Goal: Transaction & Acquisition: Purchase product/service

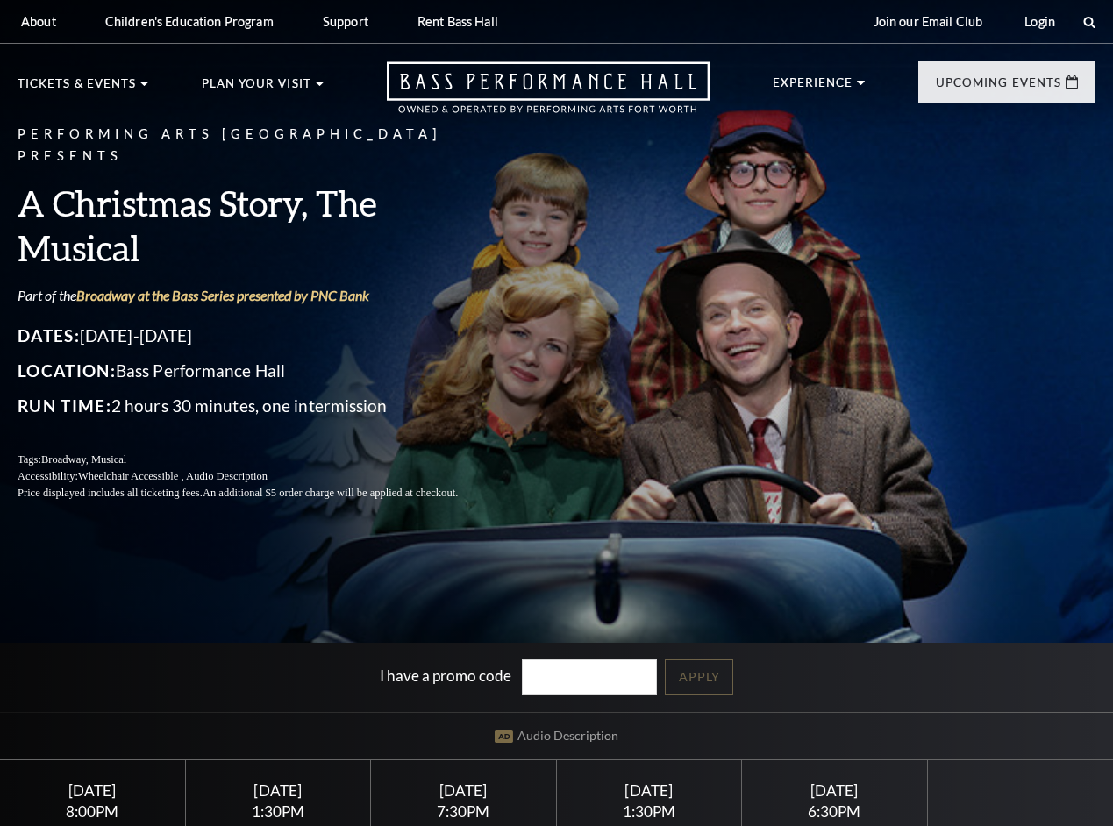
drag, startPoint x: 0, startPoint y: 0, endPoint x: 385, endPoint y: 441, distance: 585.6
click at [385, 441] on div "Performing Arts Fort Worth Presents A Christmas Story, The Musical Part of the …" at bounding box center [259, 312] width 482 height 413
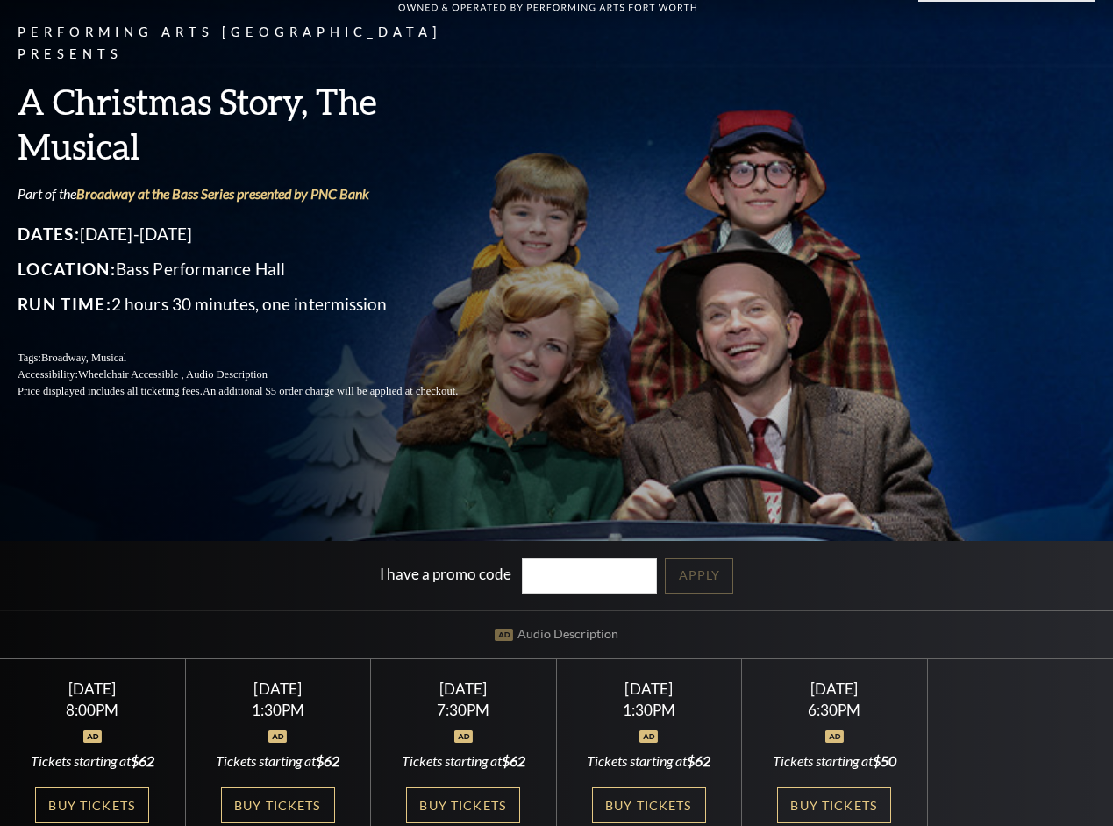
scroll to position [263, 0]
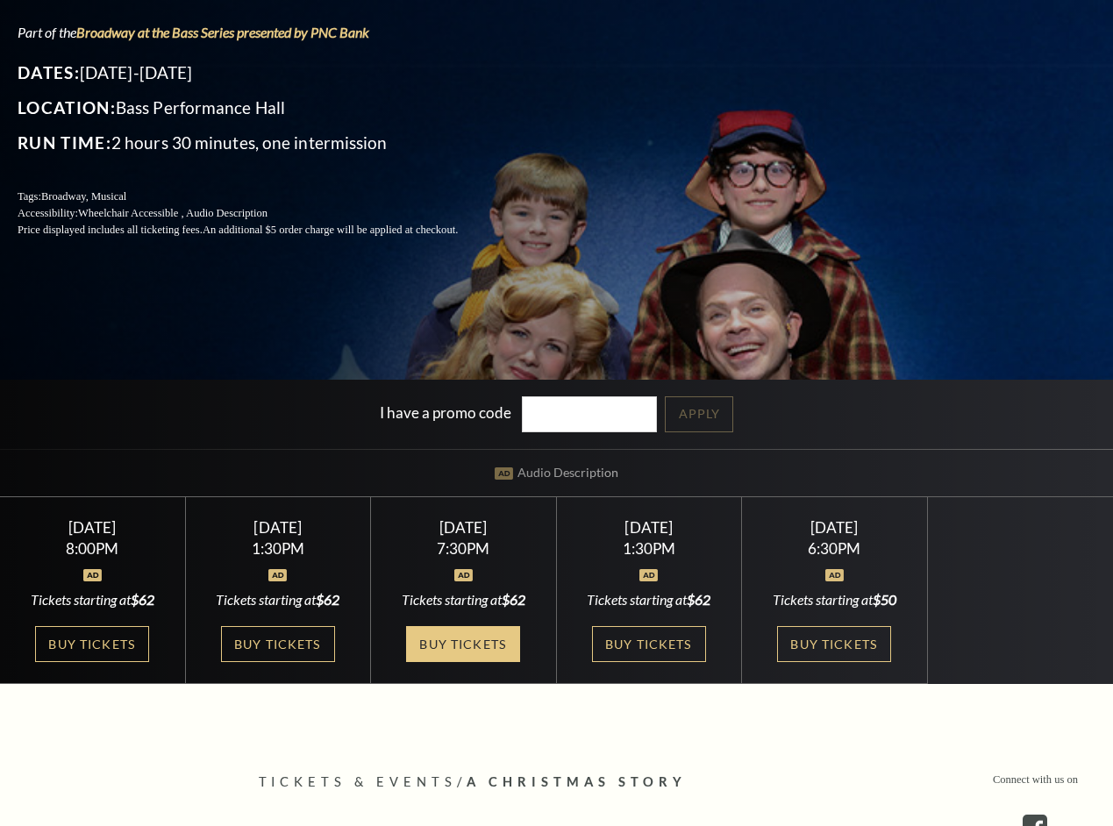
click at [473, 662] on link "Buy Tickets" at bounding box center [463, 644] width 114 height 36
drag, startPoint x: 506, startPoint y: 621, endPoint x: 509, endPoint y: 583, distance: 37.8
click at [507, 610] on div "Saturday December 6 7:30PM Tickets starting at $62 Buy Tickets" at bounding box center [464, 590] width 186 height 187
click at [443, 396] on div "I have a promo code Apply" at bounding box center [556, 414] width 1113 height 69
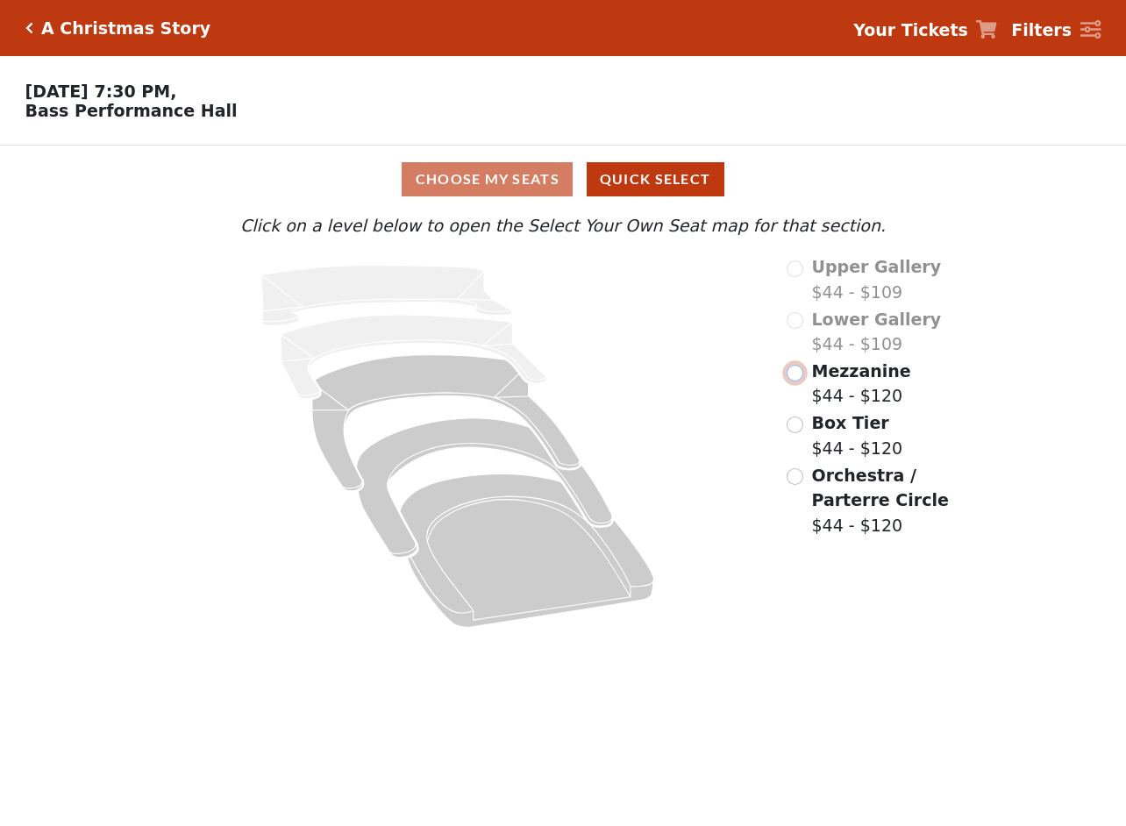
click at [790, 381] on input "radio" at bounding box center [795, 373] width 17 height 17
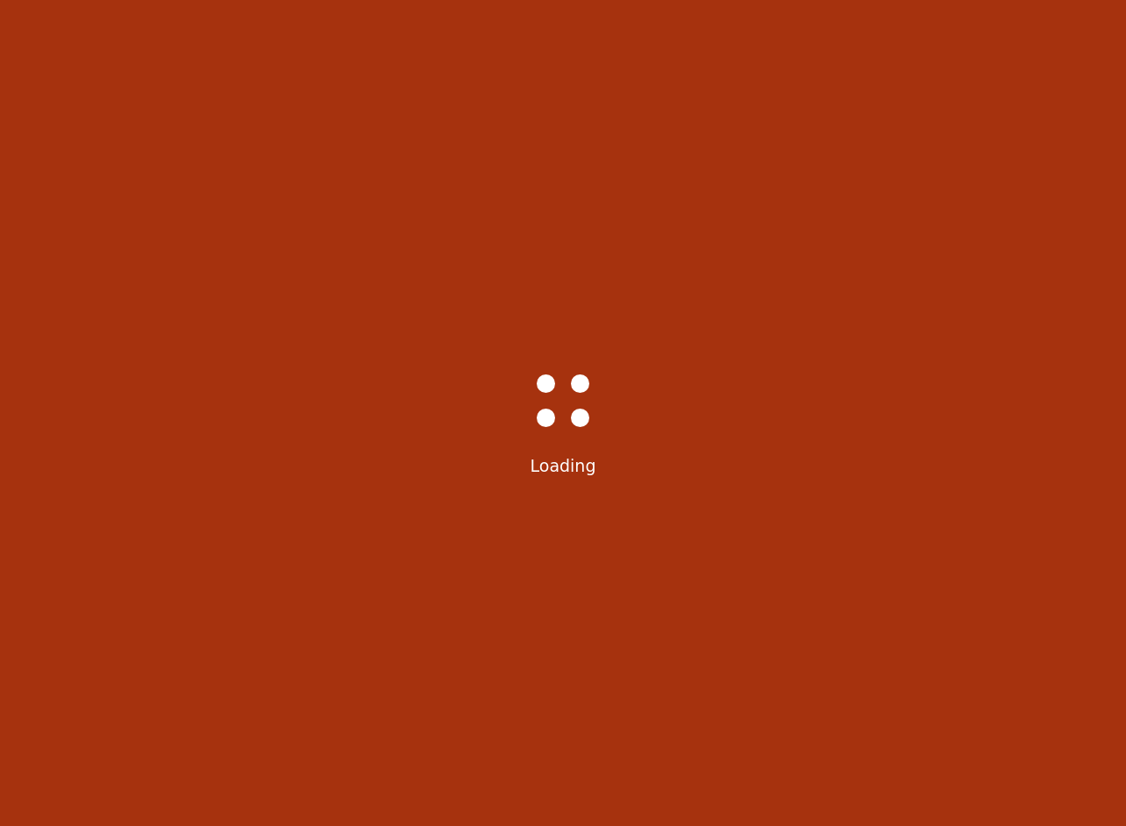
drag, startPoint x: 484, startPoint y: 332, endPoint x: 425, endPoint y: 300, distance: 66.7
click at [476, 314] on div "Bass-Hall_Loader-Med-Gray Loading" at bounding box center [563, 413] width 1126 height 826
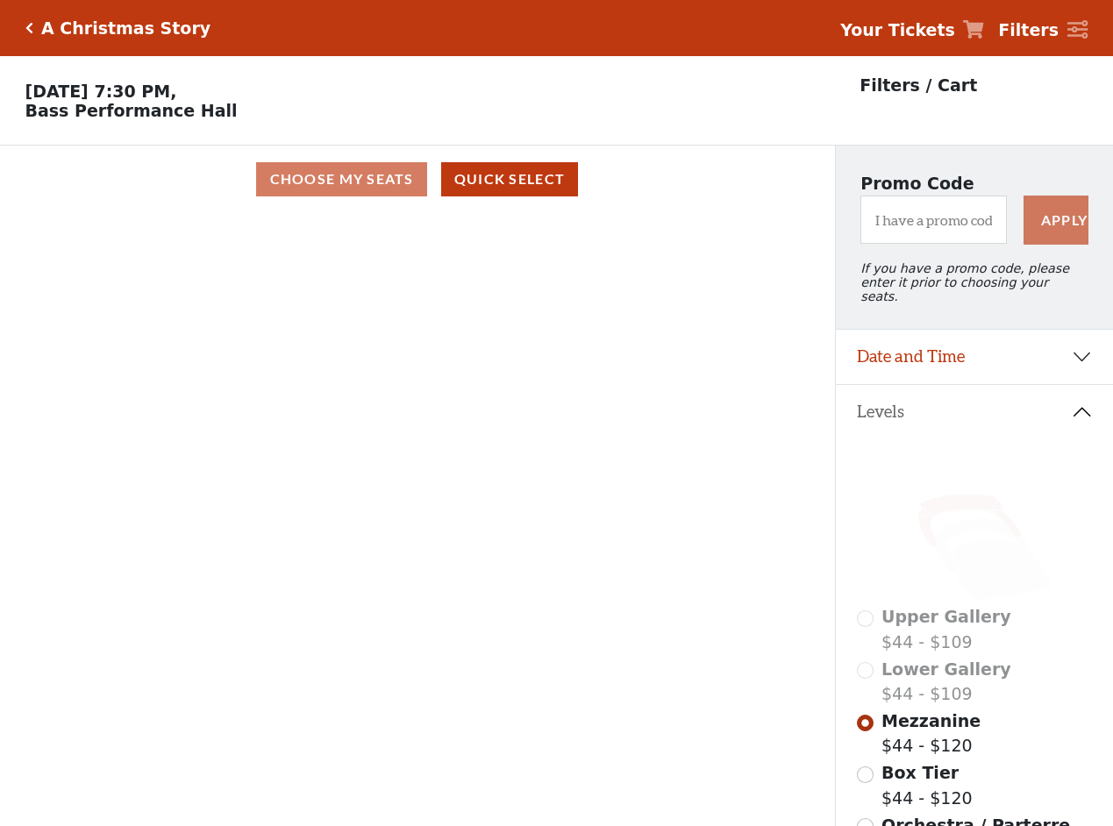
click at [518, 350] on rect at bounding box center [513, 348] width 25 height 20
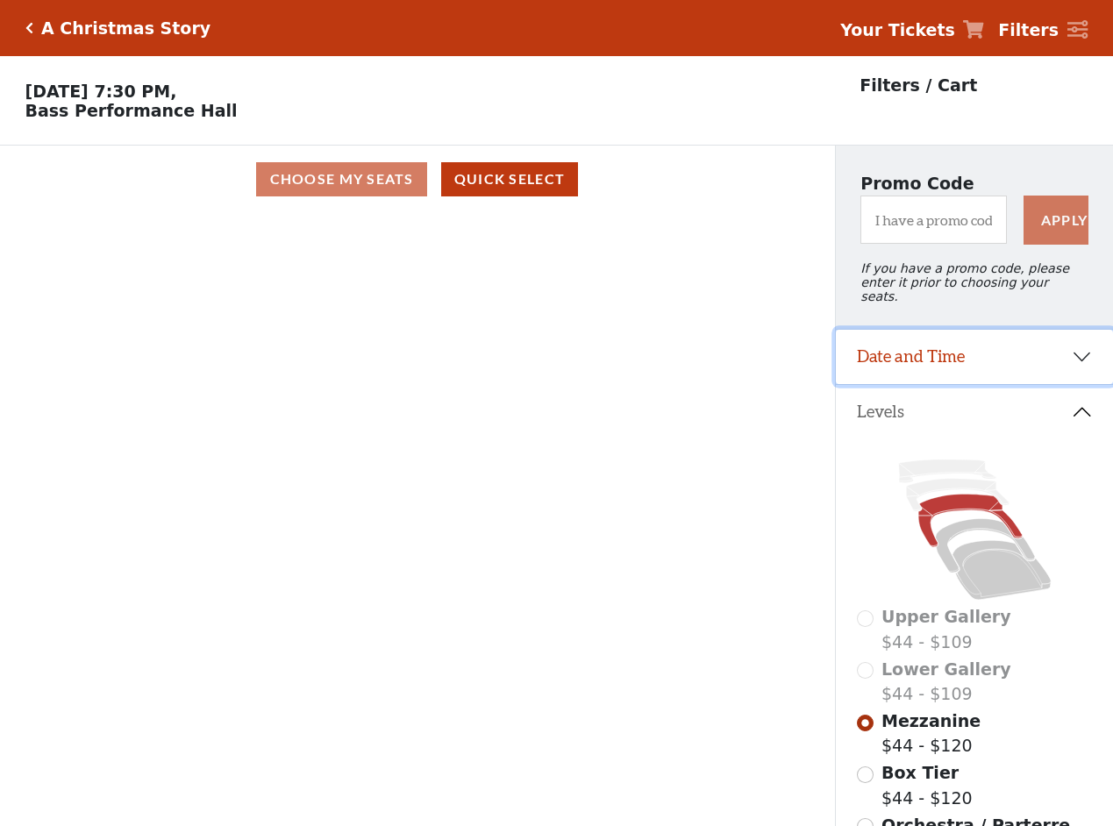
click at [1081, 353] on button "Date and Time" at bounding box center [974, 357] width 277 height 54
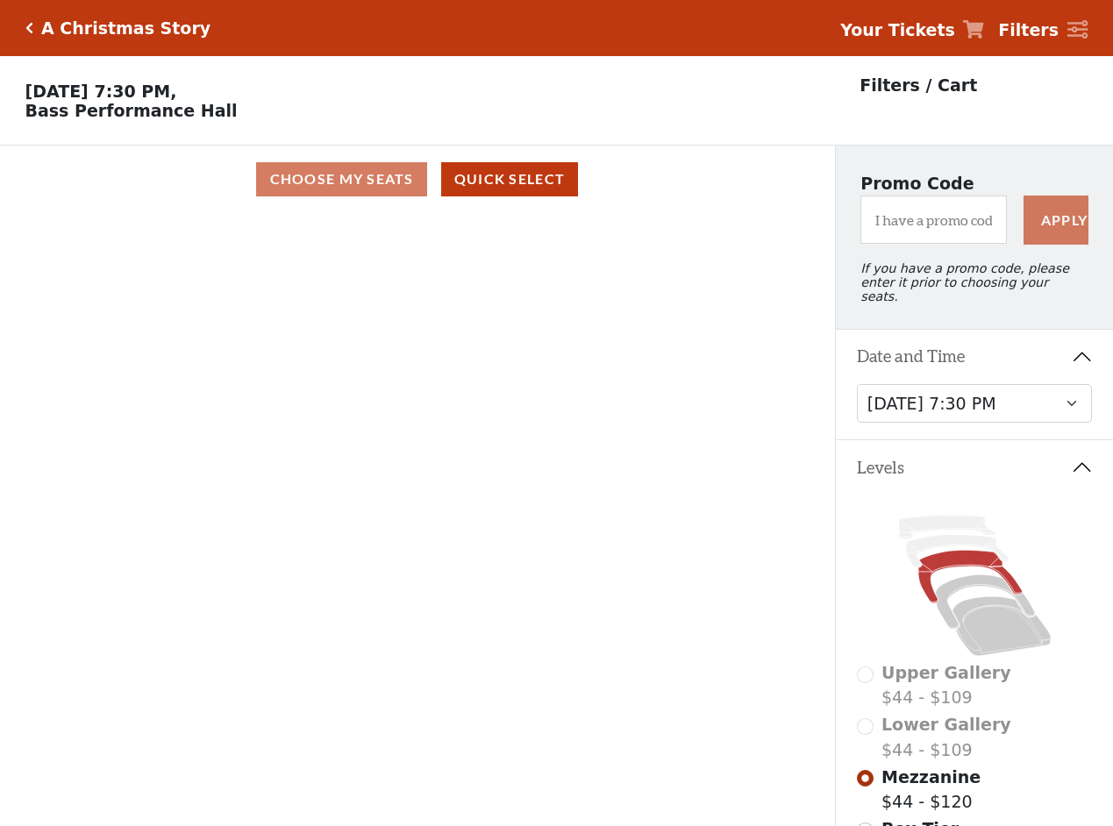
click at [1080, 353] on button "Date and Time" at bounding box center [974, 357] width 277 height 54
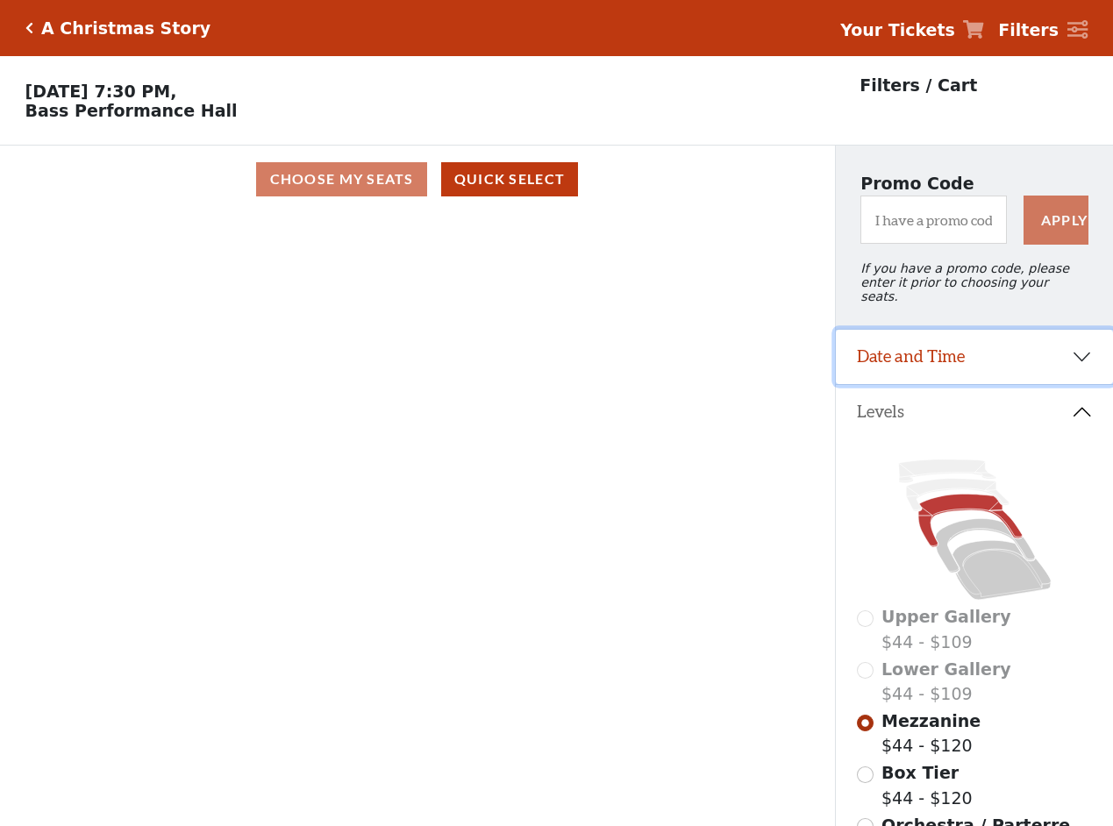
click at [1080, 353] on button "Date and Time" at bounding box center [974, 357] width 277 height 54
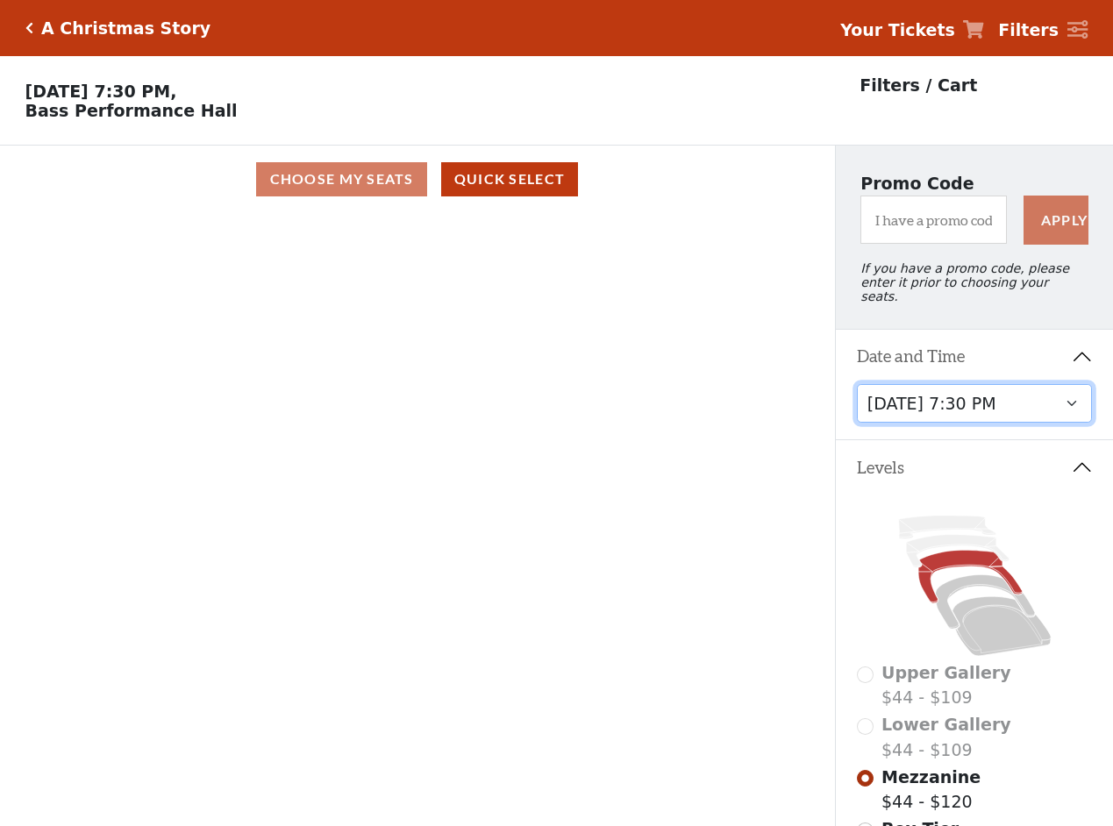
click at [1008, 407] on select "Friday, December 5 at 8:00 PM Saturday, December 6 at 1:30 PM Saturday, Decembe…" at bounding box center [975, 403] width 236 height 39
click at [857, 384] on select "Friday, December 5 at 8:00 PM Saturday, December 6 at 1:30 PM Saturday, Decembe…" at bounding box center [975, 403] width 236 height 39
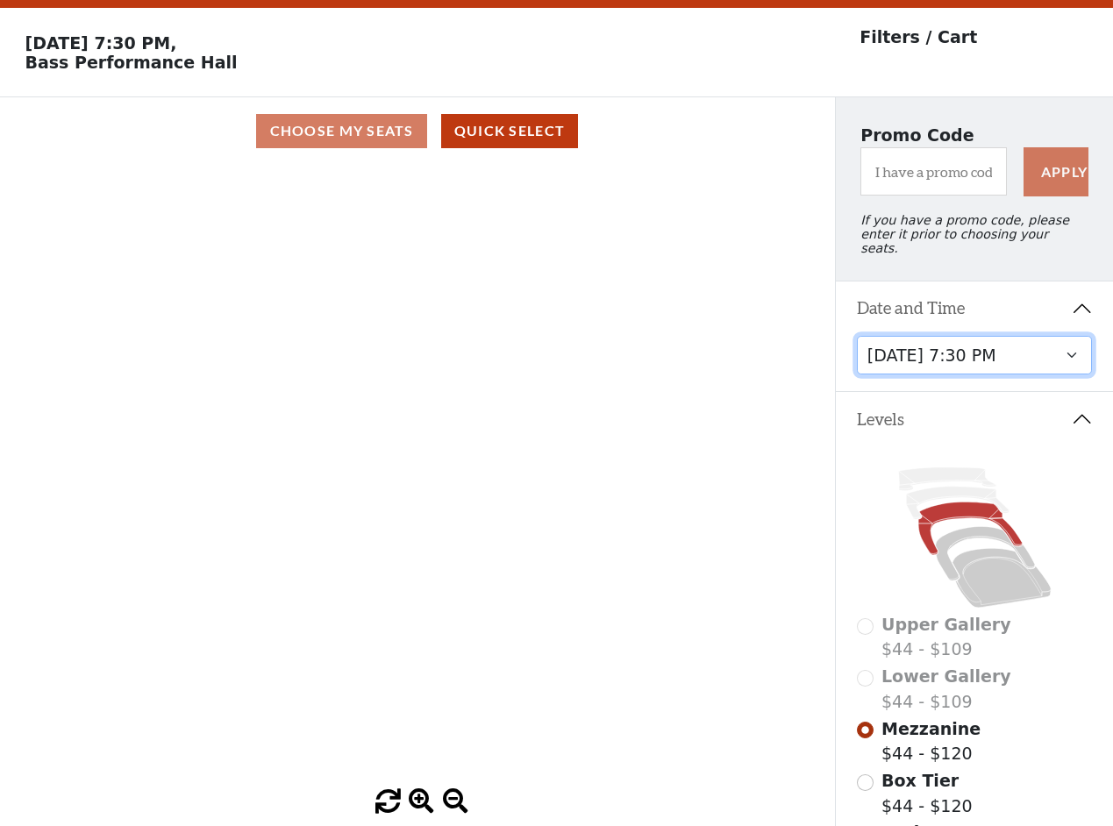
scroll to position [88, 0]
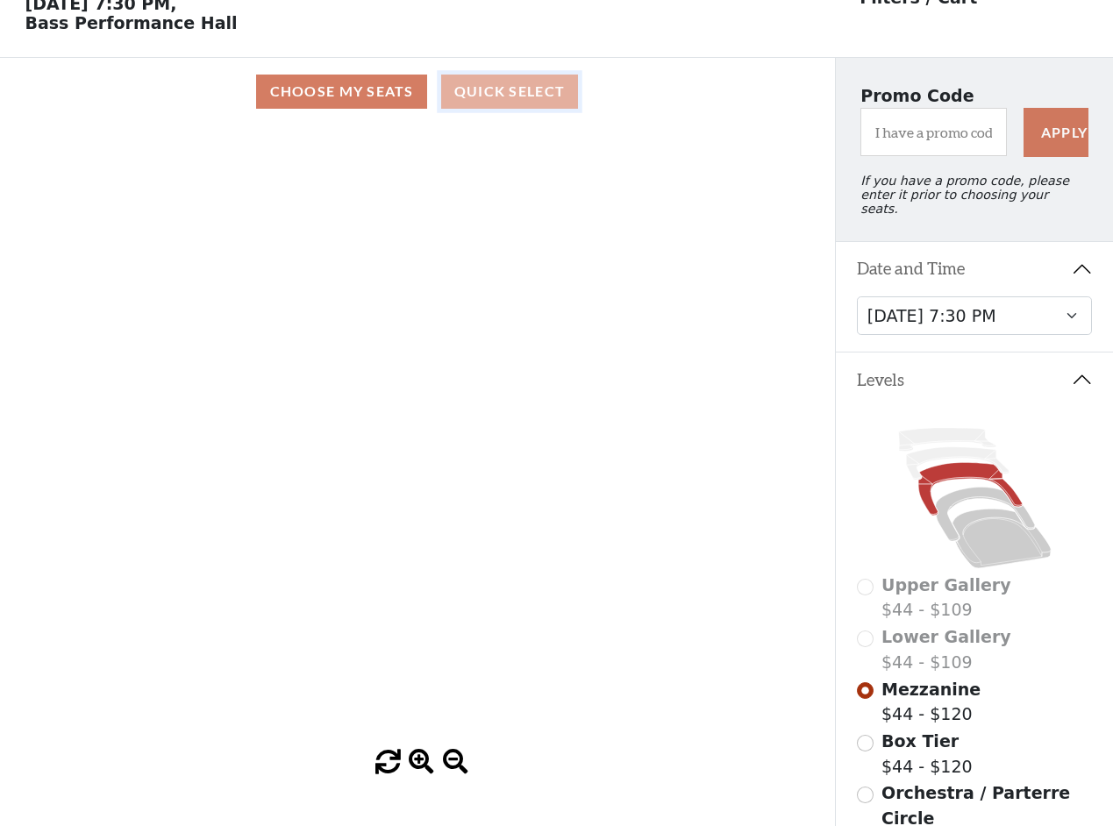
click at [488, 106] on button "Quick Select" at bounding box center [510, 92] width 138 height 34
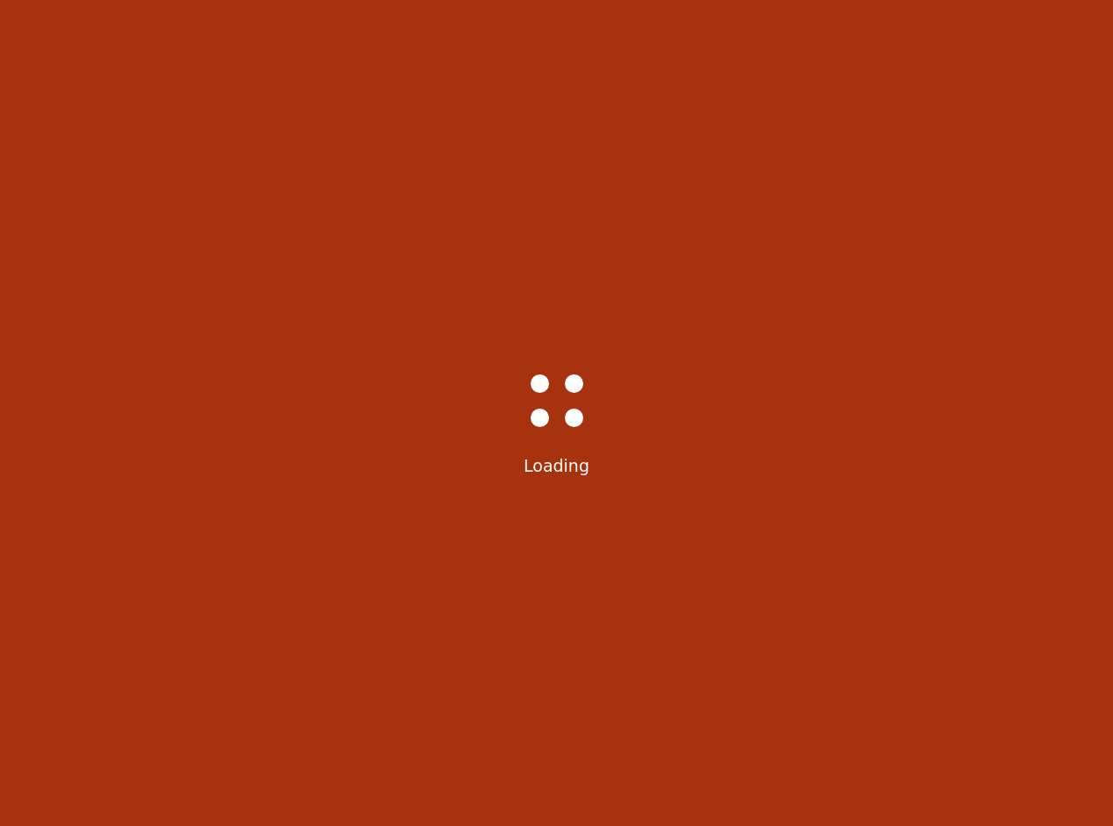
scroll to position [0, 0]
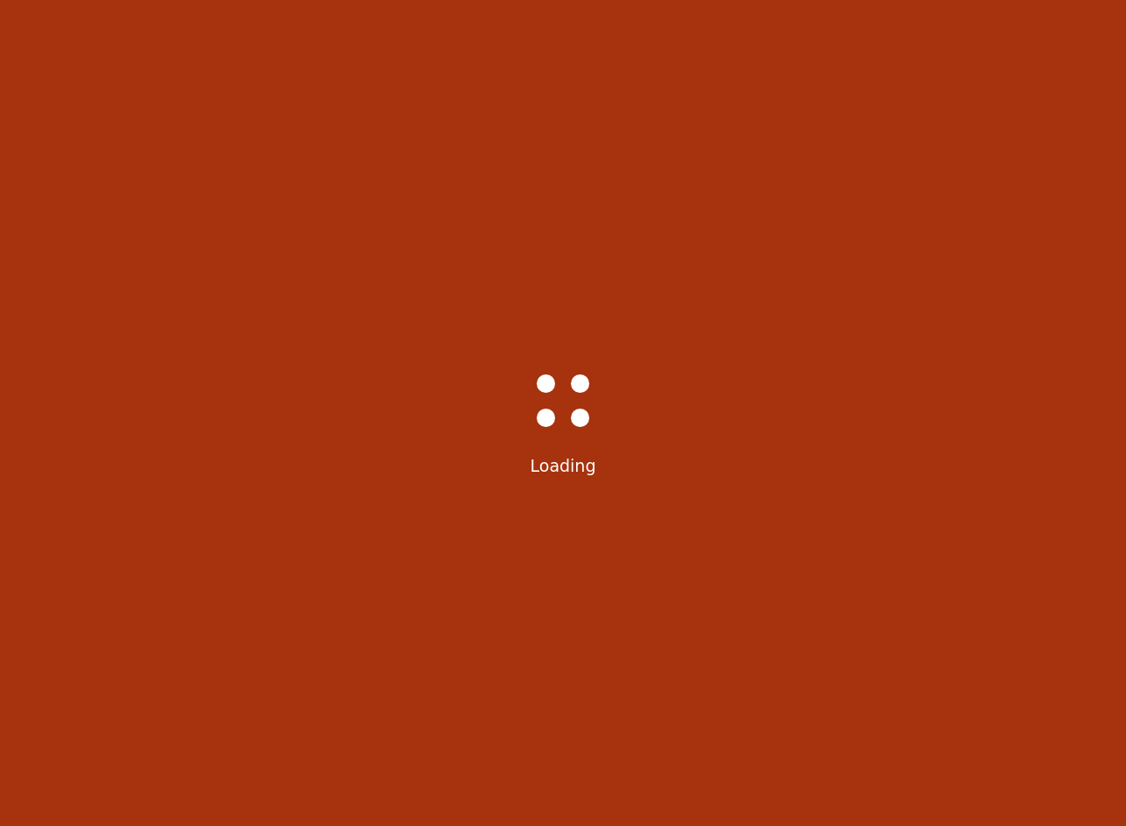
drag, startPoint x: 499, startPoint y: 170, endPoint x: 460, endPoint y: 153, distance: 42.4
click at [496, 171] on div "Choose My Seats Quick Select" at bounding box center [563, 205] width 1102 height 68
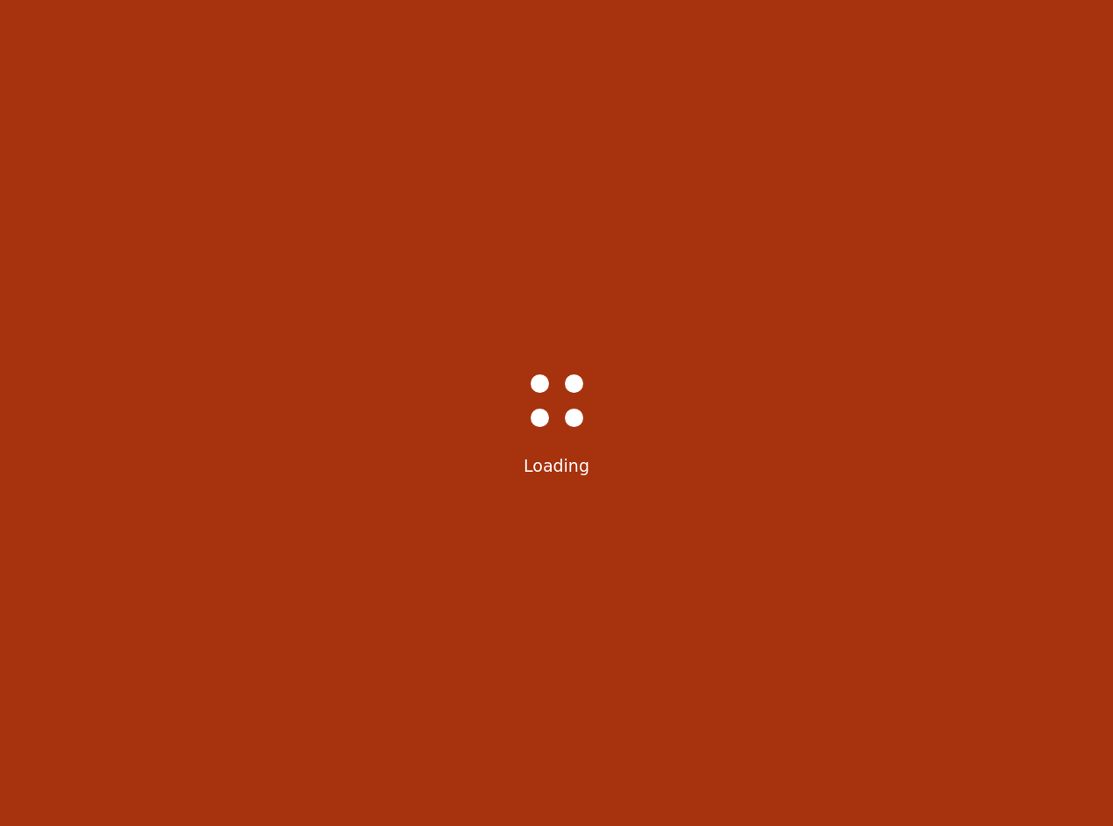
select select "6297"
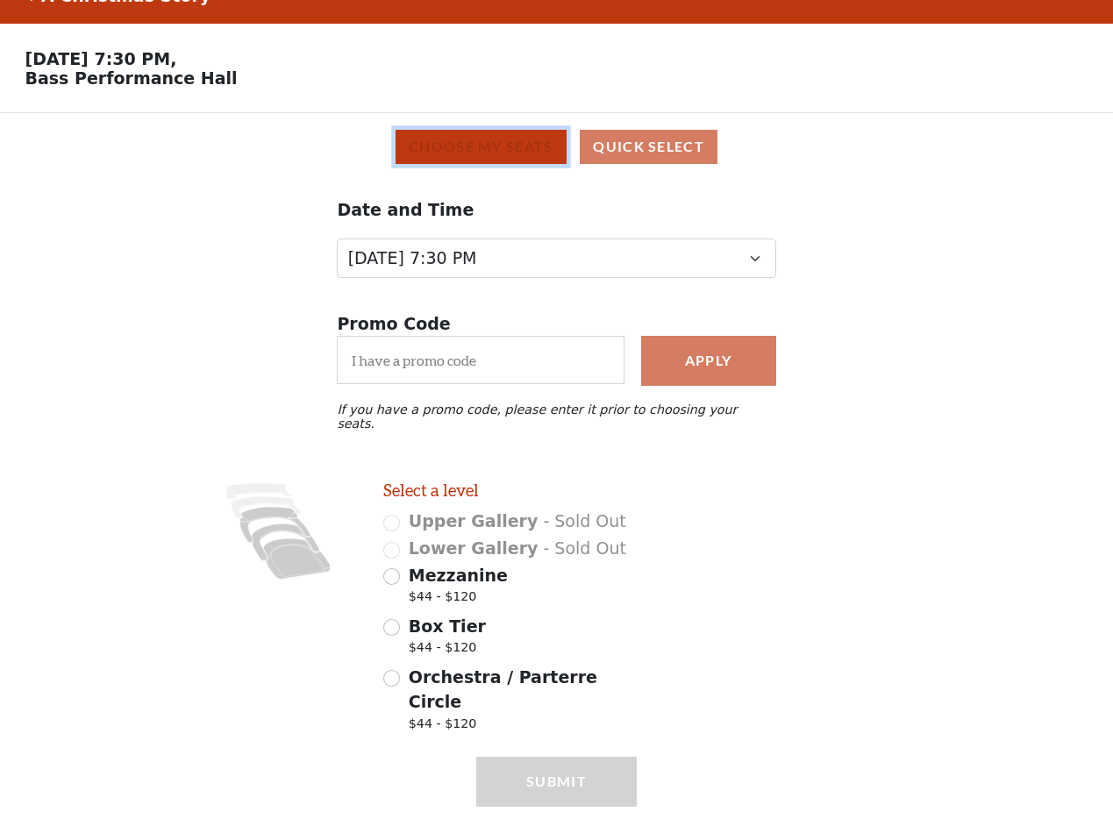
scroll to position [51, 0]
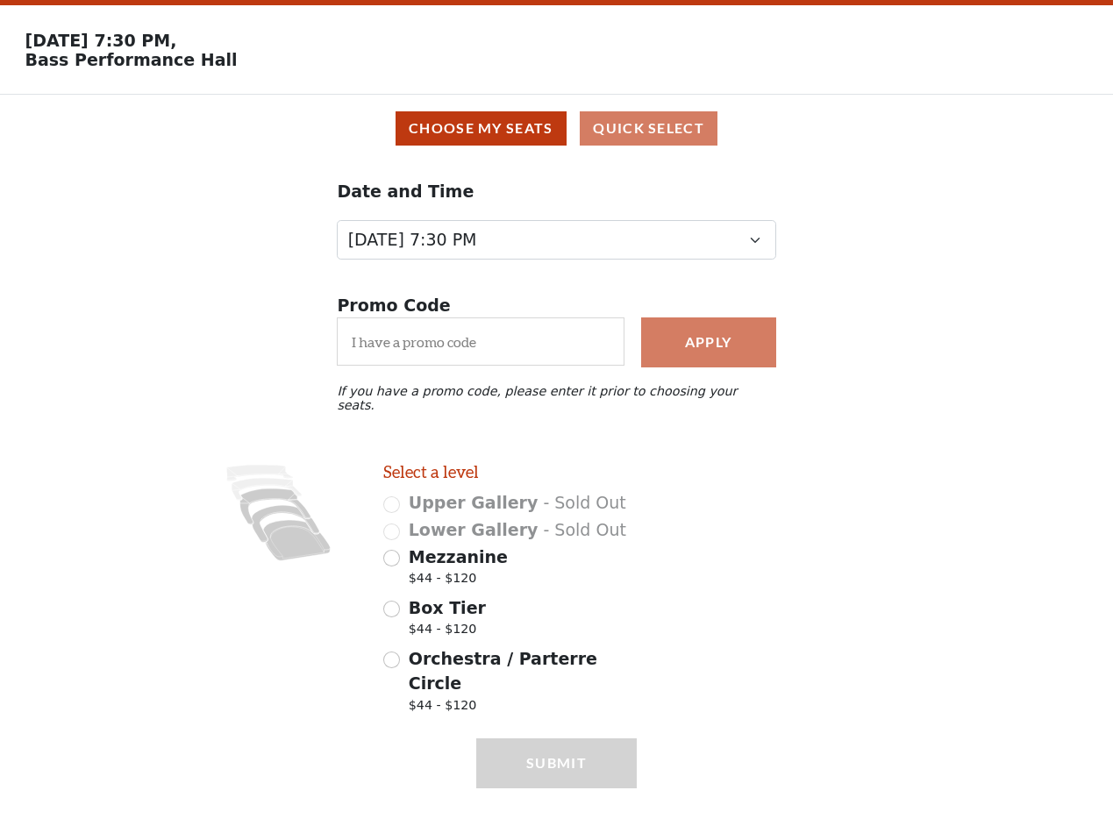
click at [399, 550] on div "Mezzanine $44 - $120" at bounding box center [509, 569] width 253 height 49
click at [397, 562] on div "Mezzanine $44 - $120" at bounding box center [509, 569] width 253 height 49
click at [394, 556] on input "Mezzanine $44 - $120" at bounding box center [391, 558] width 17 height 17
radio input "true"
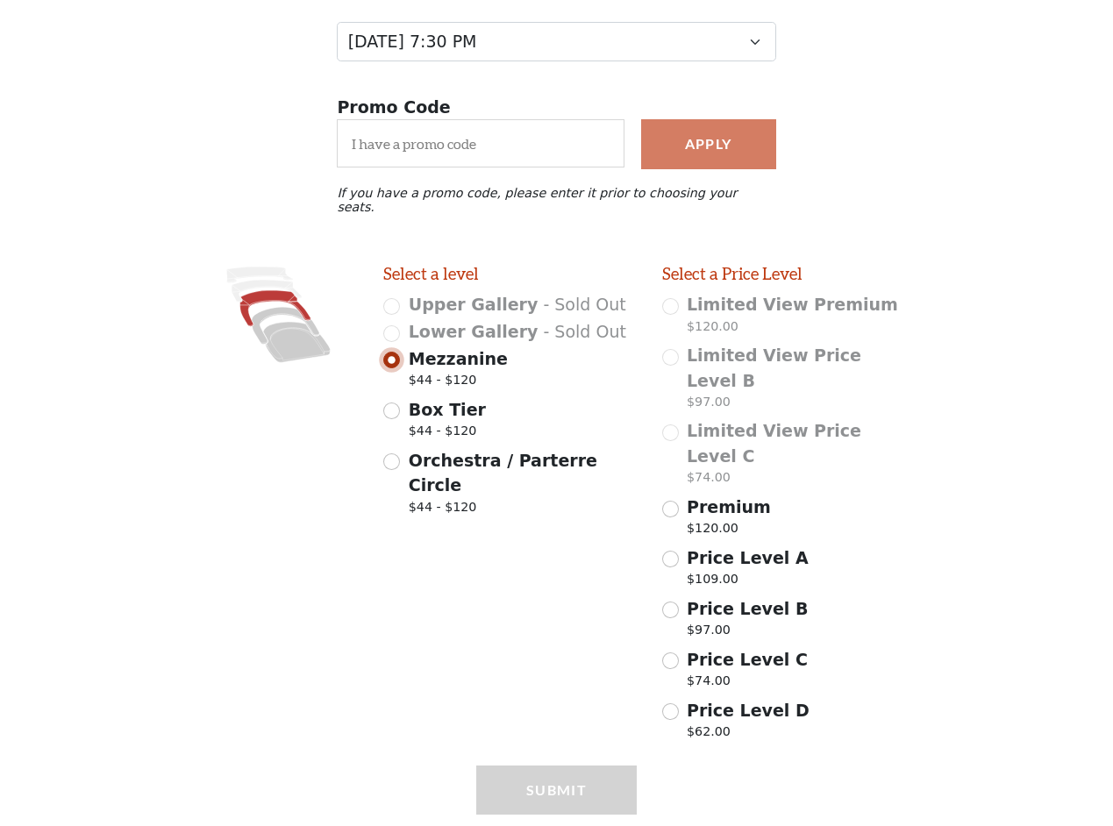
scroll to position [251, 0]
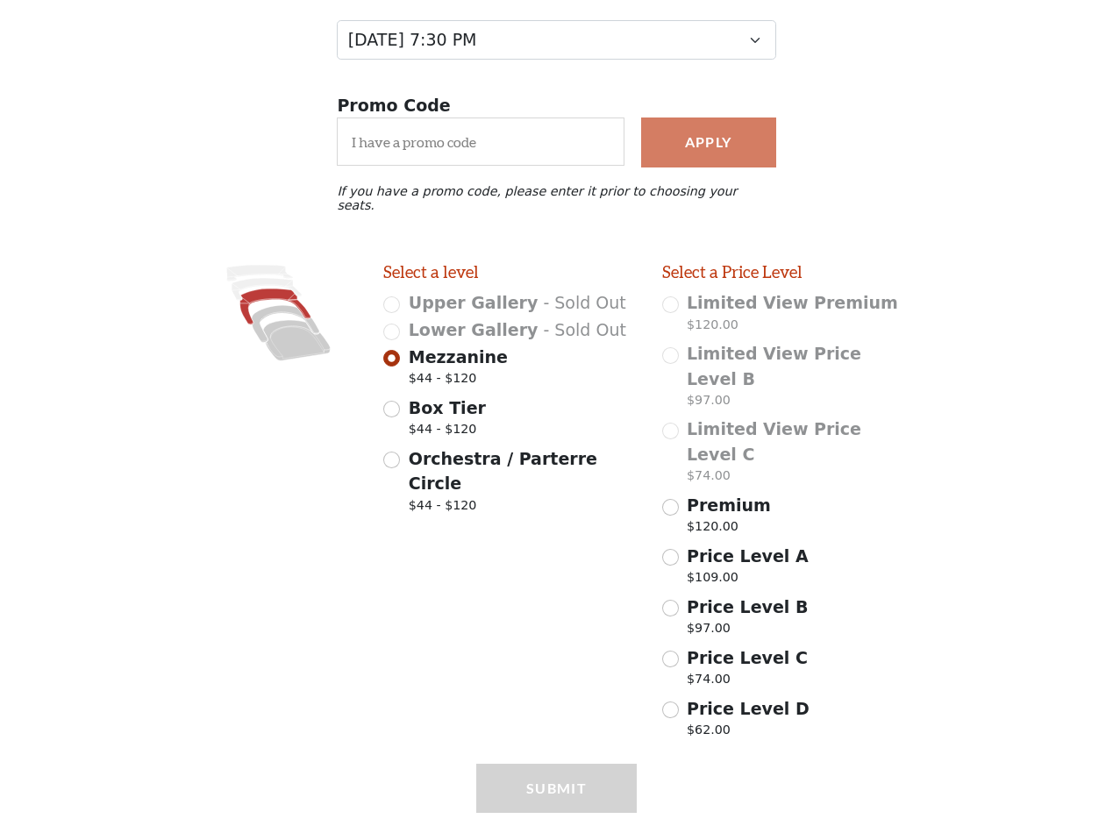
click at [562, 580] on div "Select a level Upper Gallery - Sold Out Lower Gallery - Sold Out Mezzanine $44 …" at bounding box center [510, 504] width 278 height 485
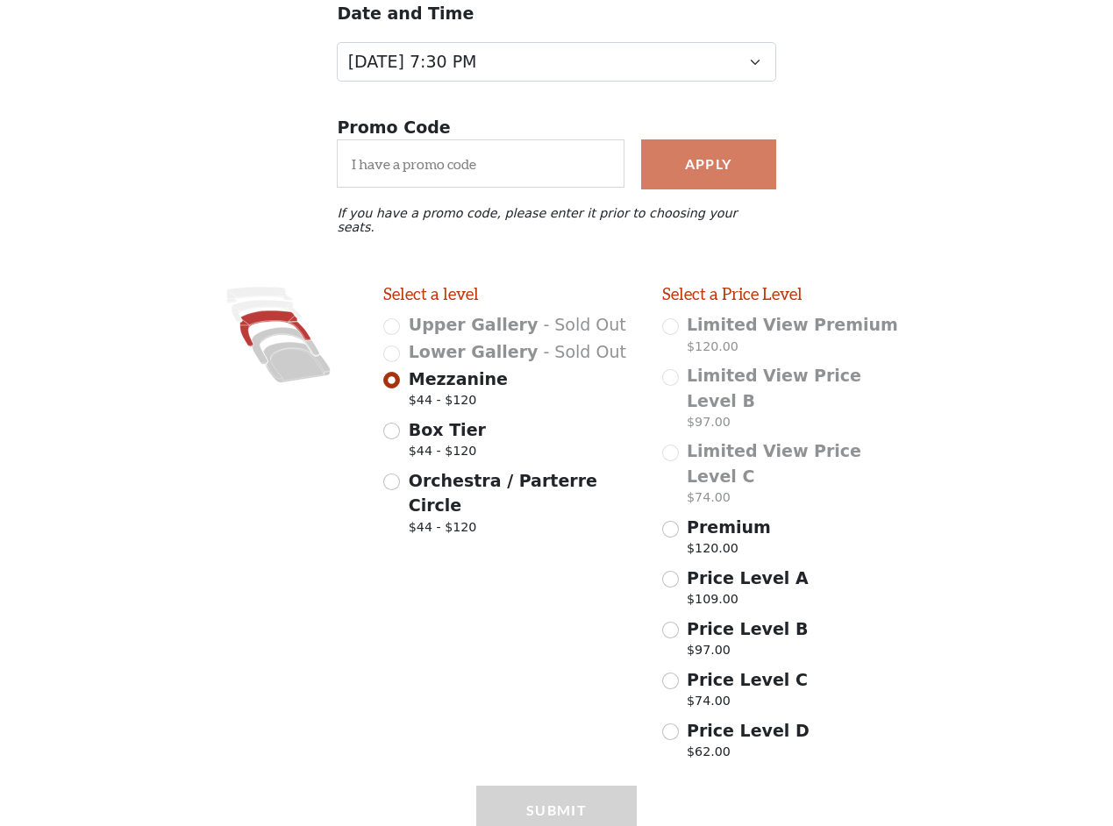
scroll to position [0, 0]
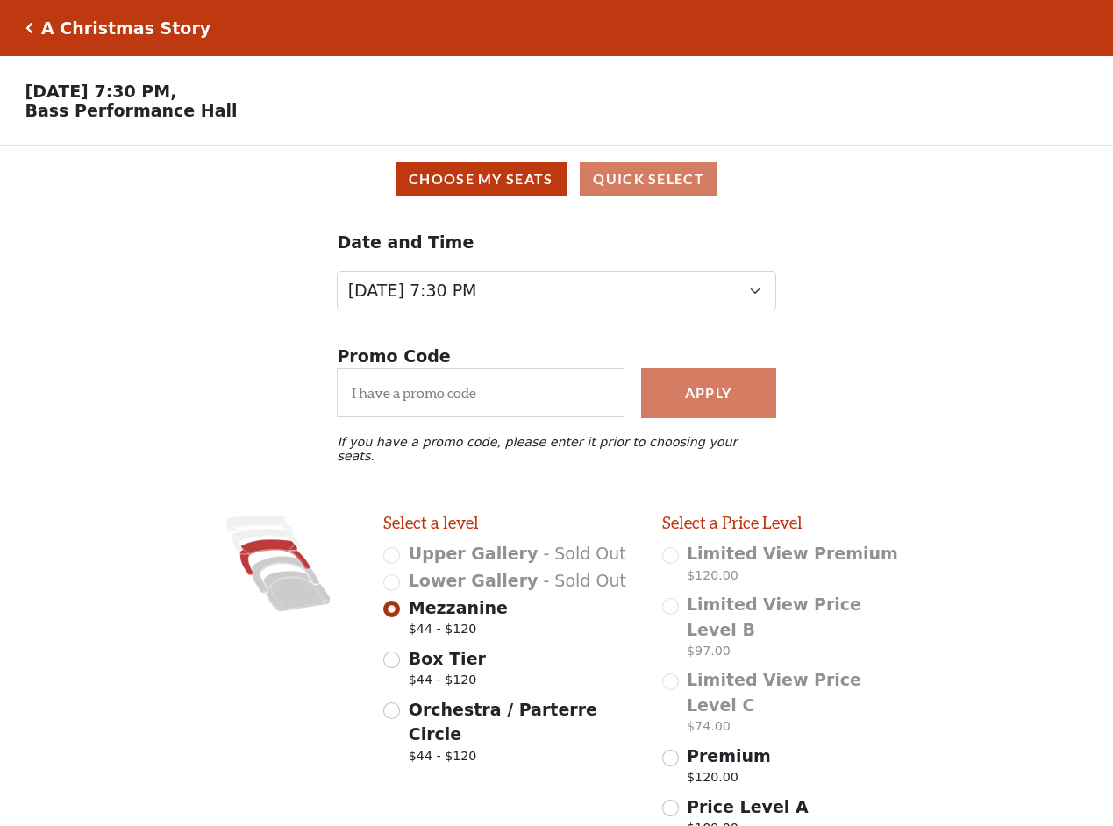
click at [25, 23] on icon "Click here to go back to filters" at bounding box center [29, 28] width 8 height 12
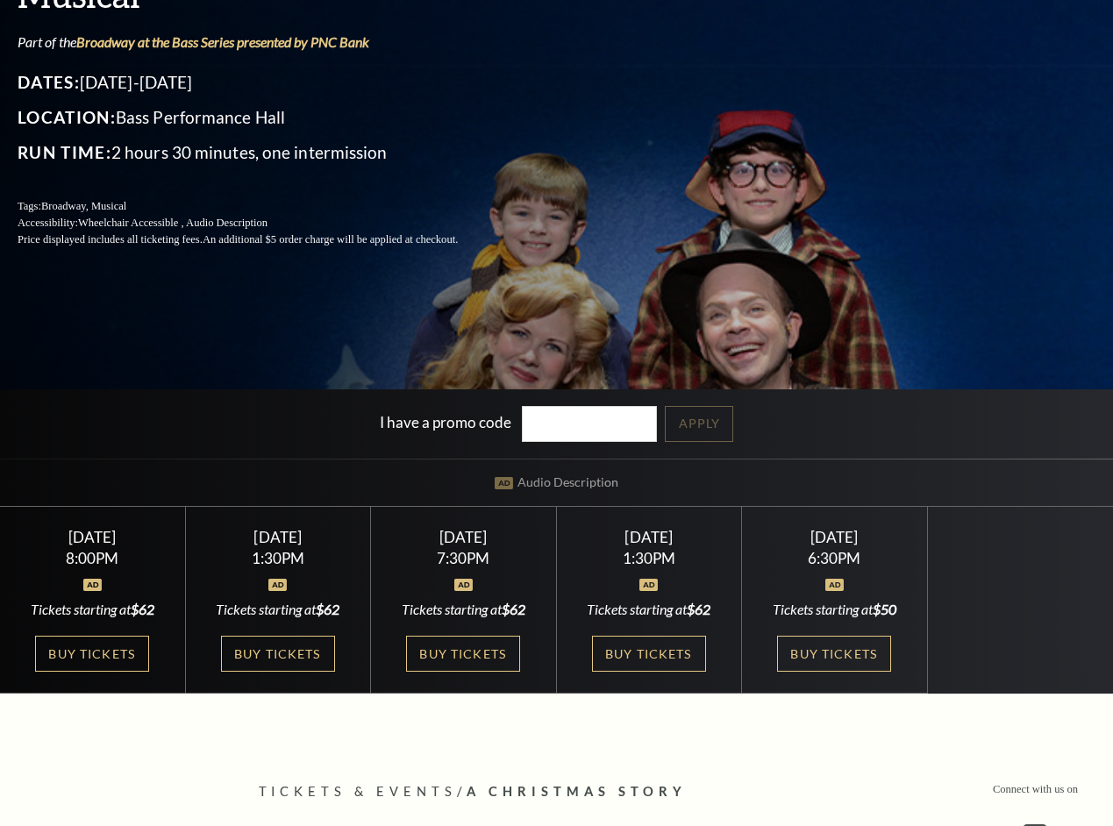
scroll to position [263, 0]
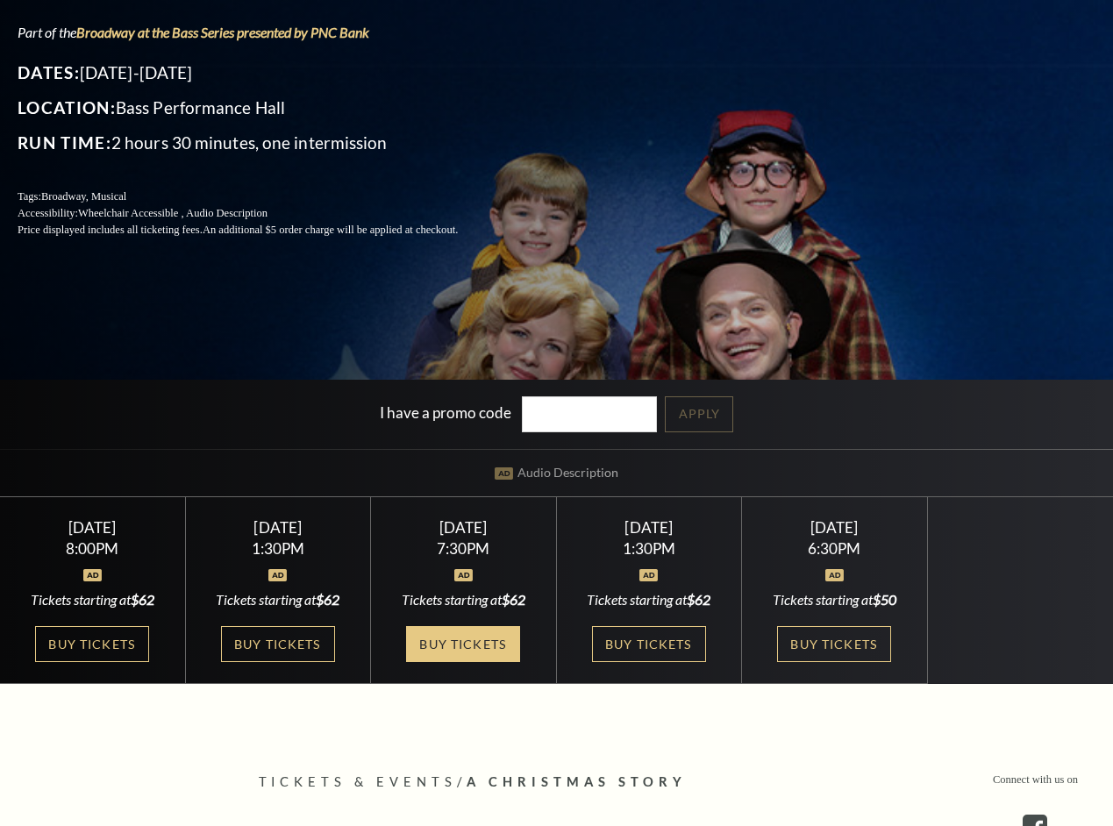
click at [475, 662] on link "Buy Tickets" at bounding box center [463, 644] width 114 height 36
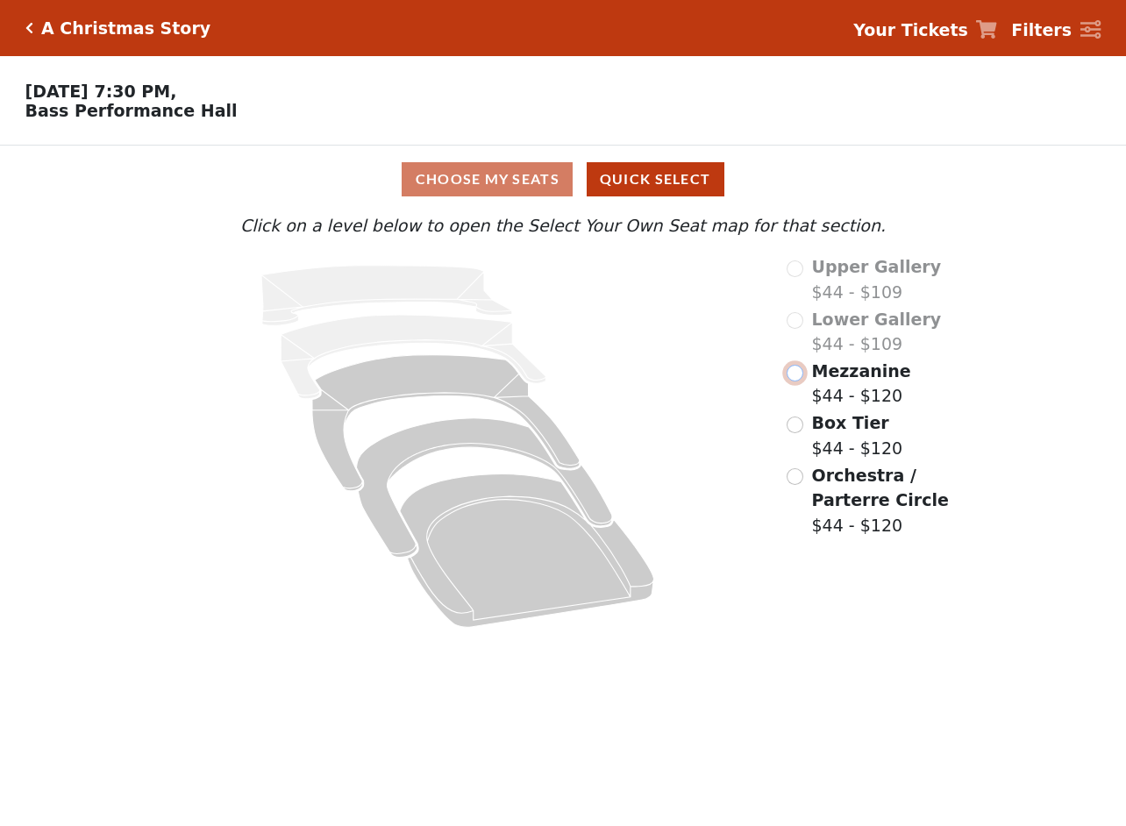
click at [795, 380] on input "radio" at bounding box center [795, 373] width 17 height 17
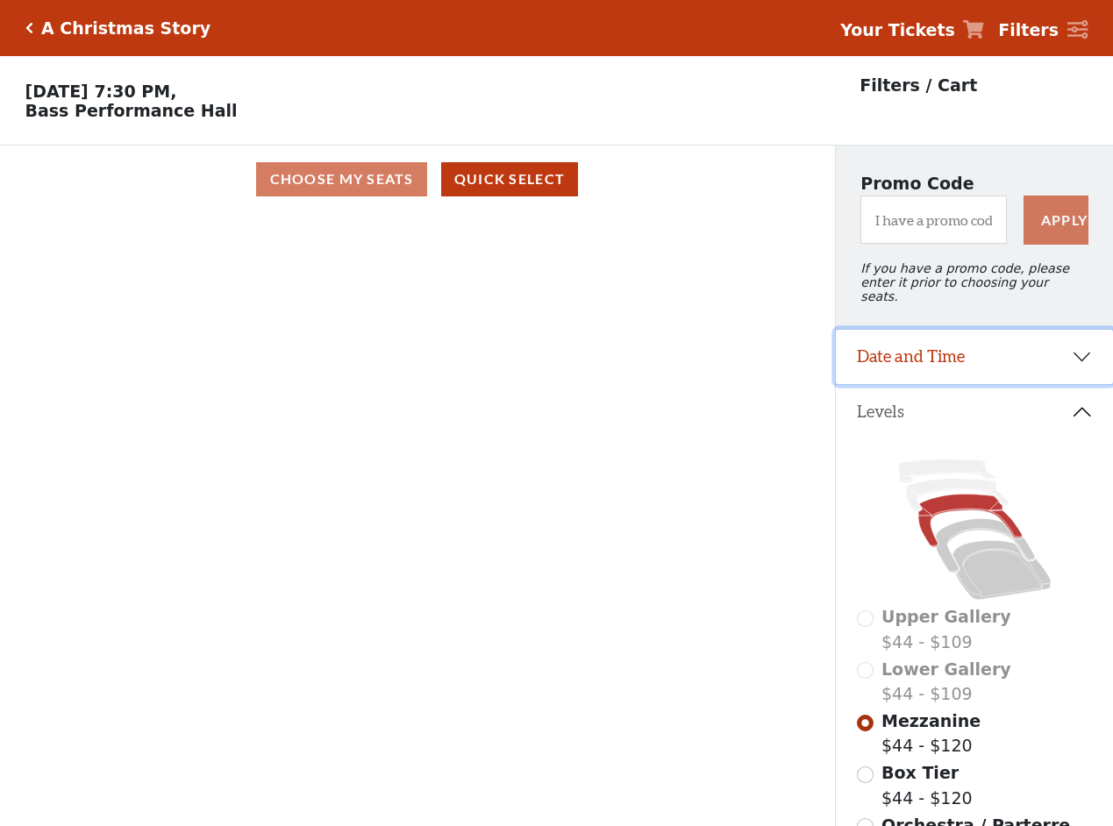
click at [1069, 352] on button "Date and Time" at bounding box center [974, 357] width 277 height 54
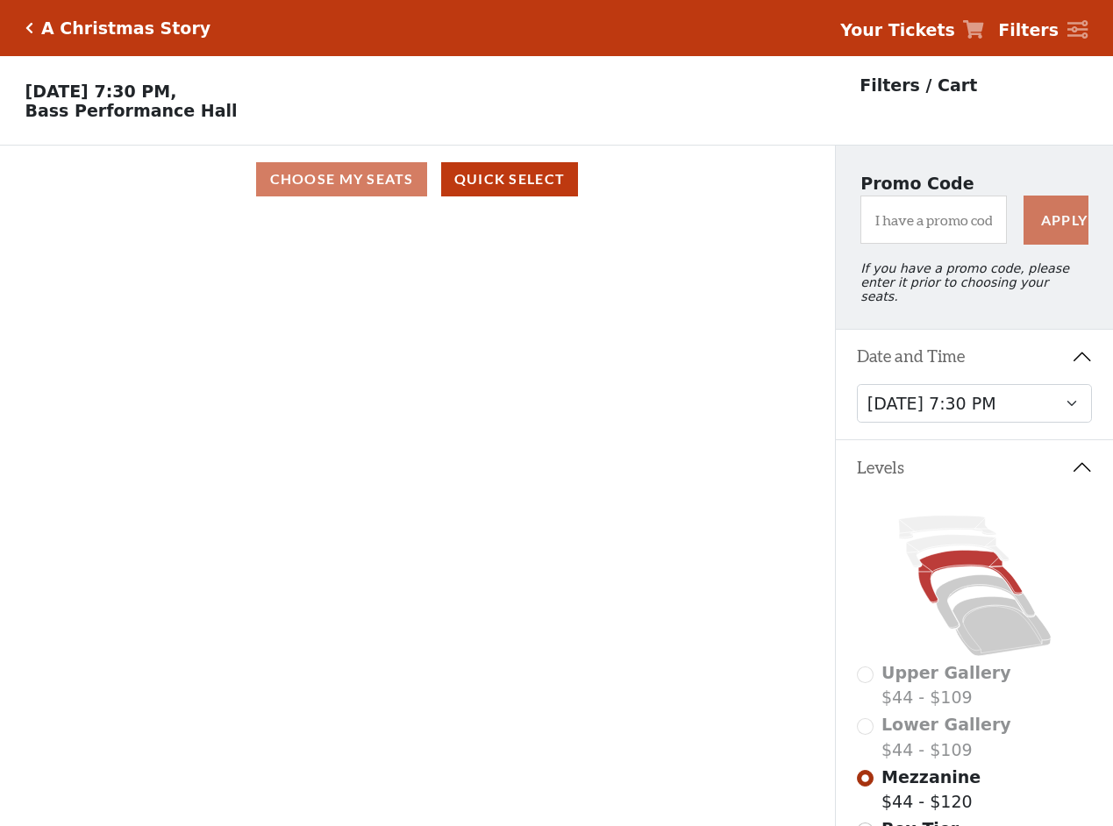
click at [422, 243] on div "Current Level Mezzanine Click on a level below to open the Select Your Own Seat…" at bounding box center [417, 538] width 835 height 650
click at [356, 189] on div "Choose My Seats Quick Select" at bounding box center [417, 179] width 835 height 34
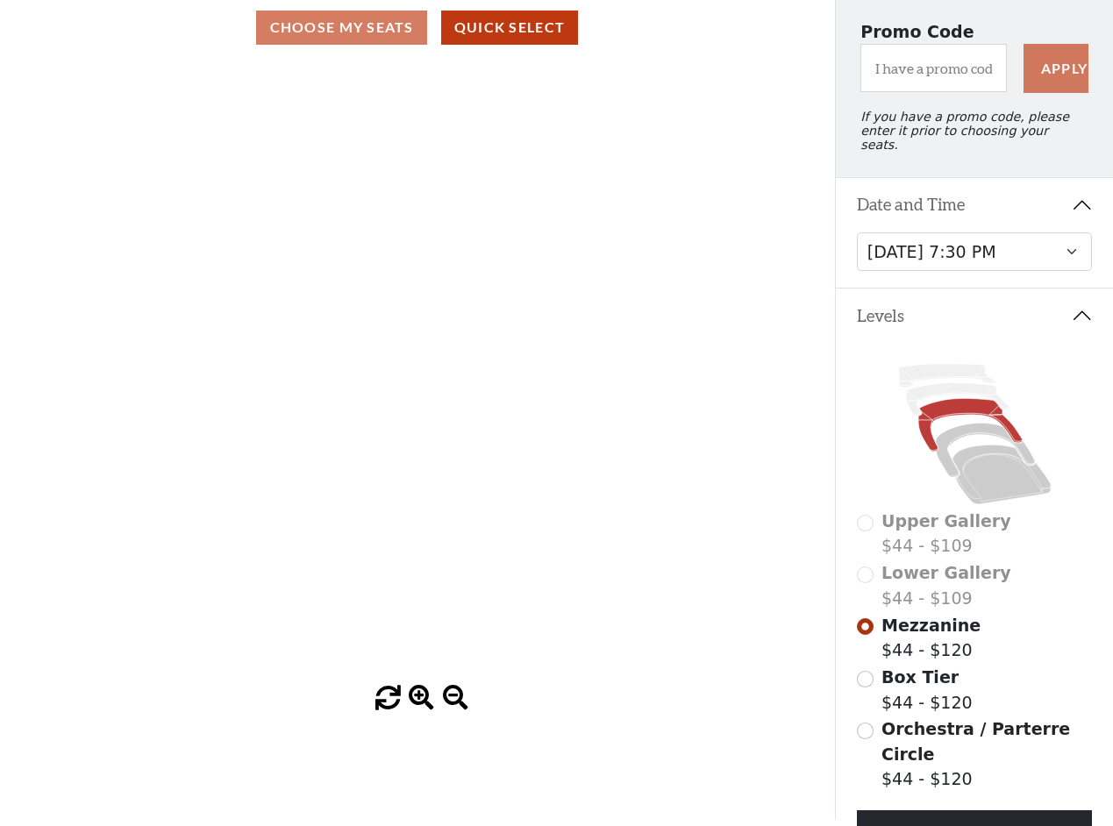
scroll to position [305, 0]
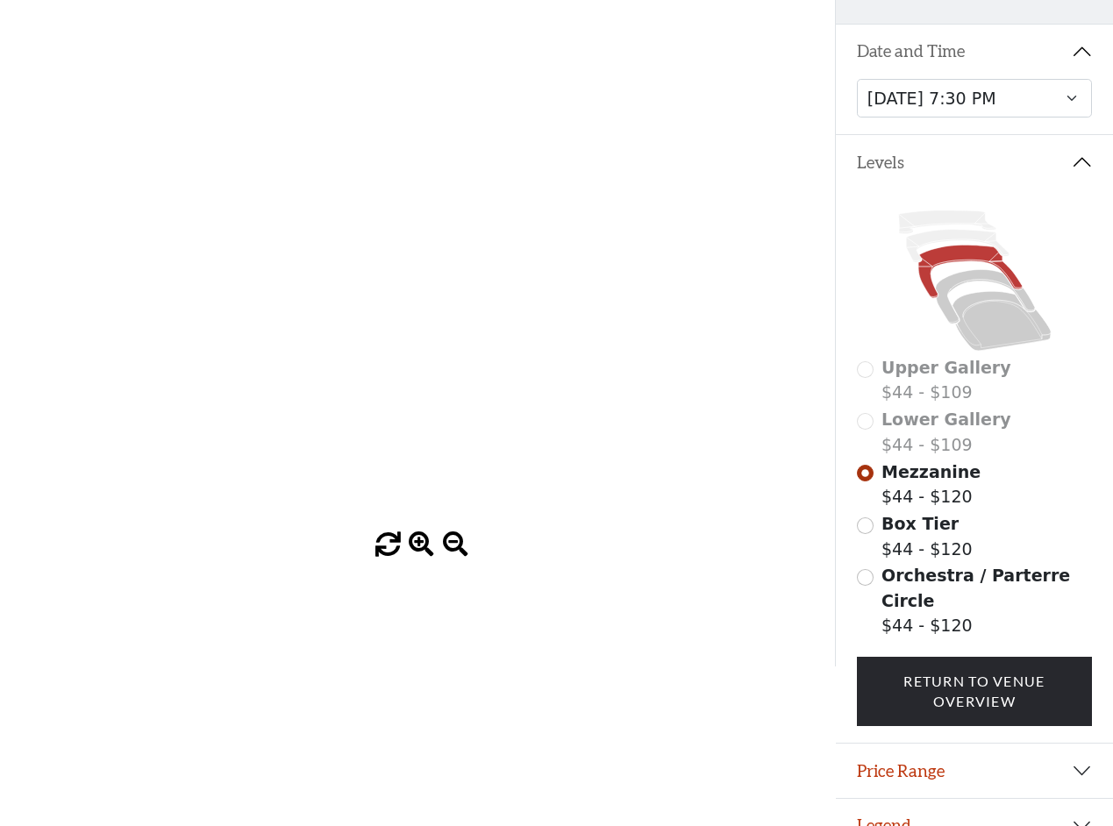
click at [421, 550] on span at bounding box center [421, 544] width 25 height 25
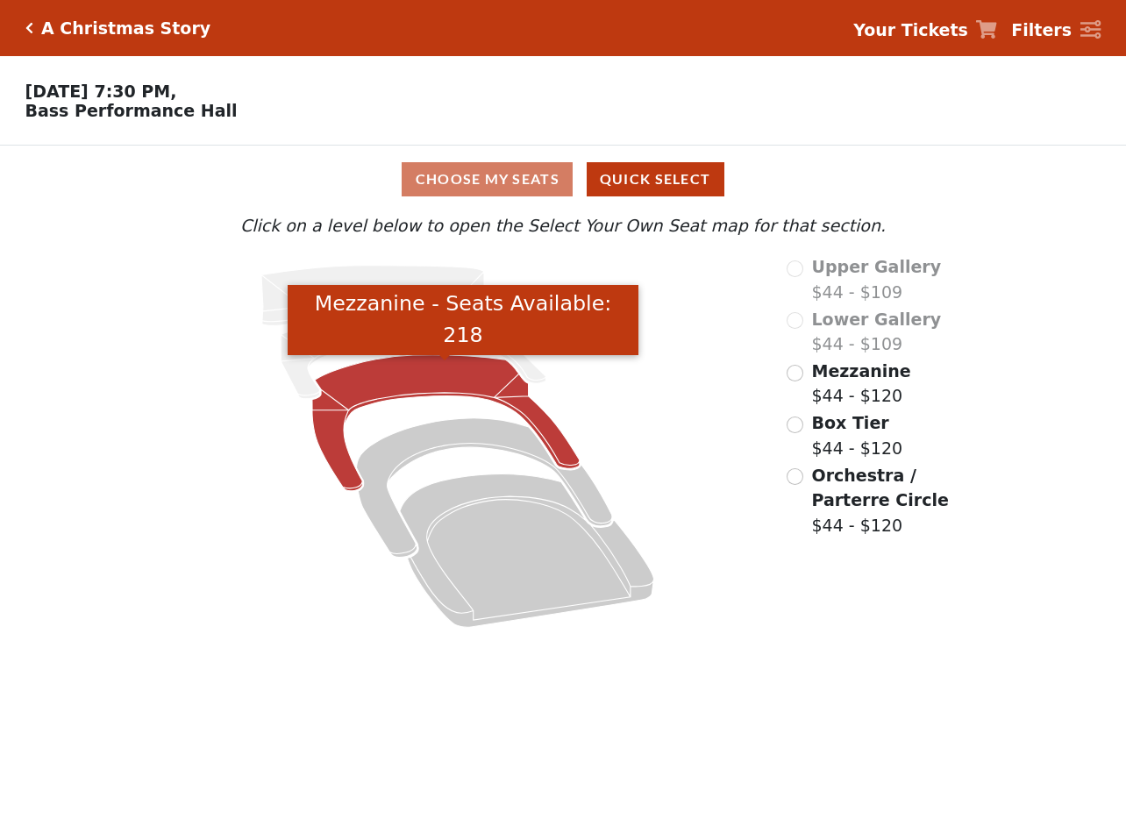
click at [435, 374] on icon "Mezzanine - Seats Available: 218" at bounding box center [446, 423] width 268 height 136
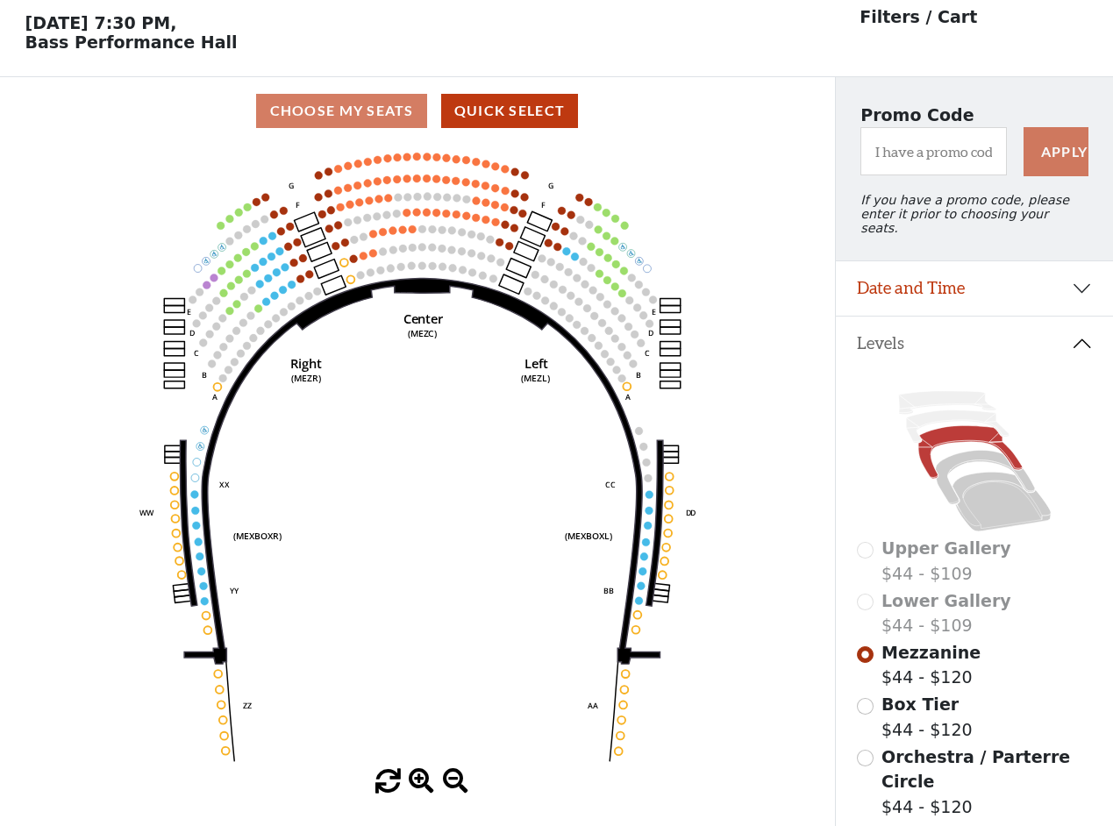
scroll to position [82, 0]
